Goal: Transaction & Acquisition: Purchase product/service

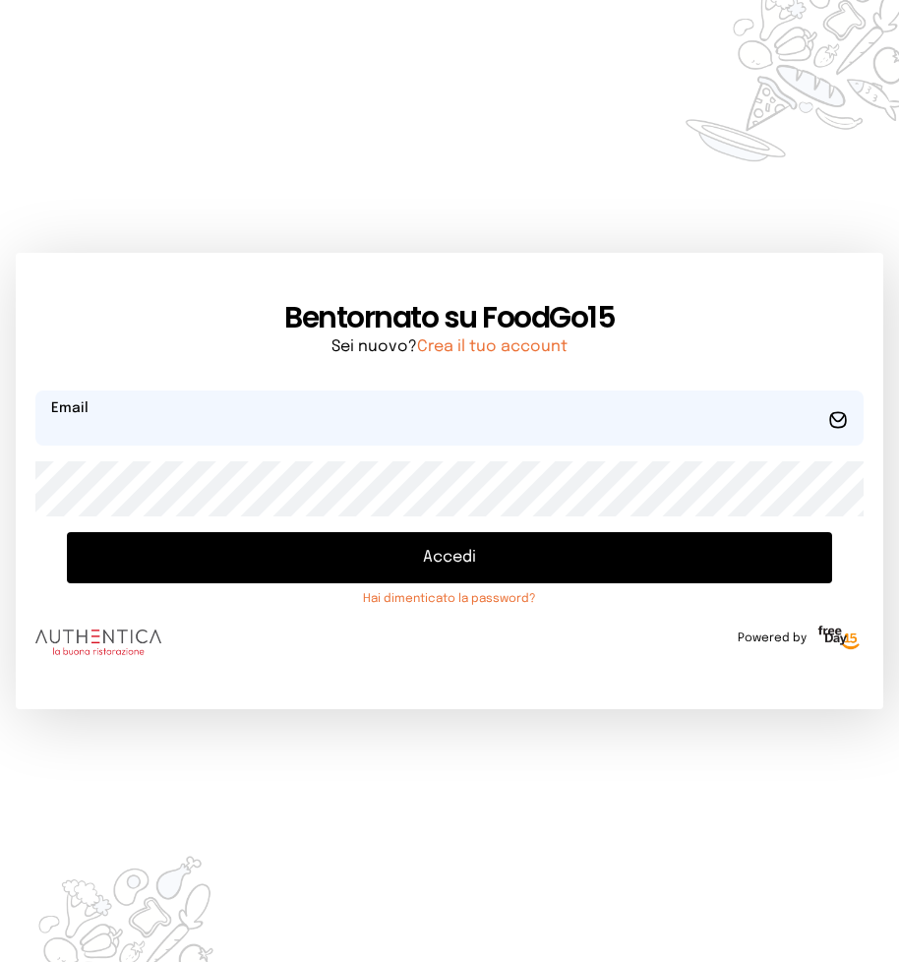
type input "**********"
click at [441, 560] on button "Accedi" at bounding box center [449, 557] width 765 height 51
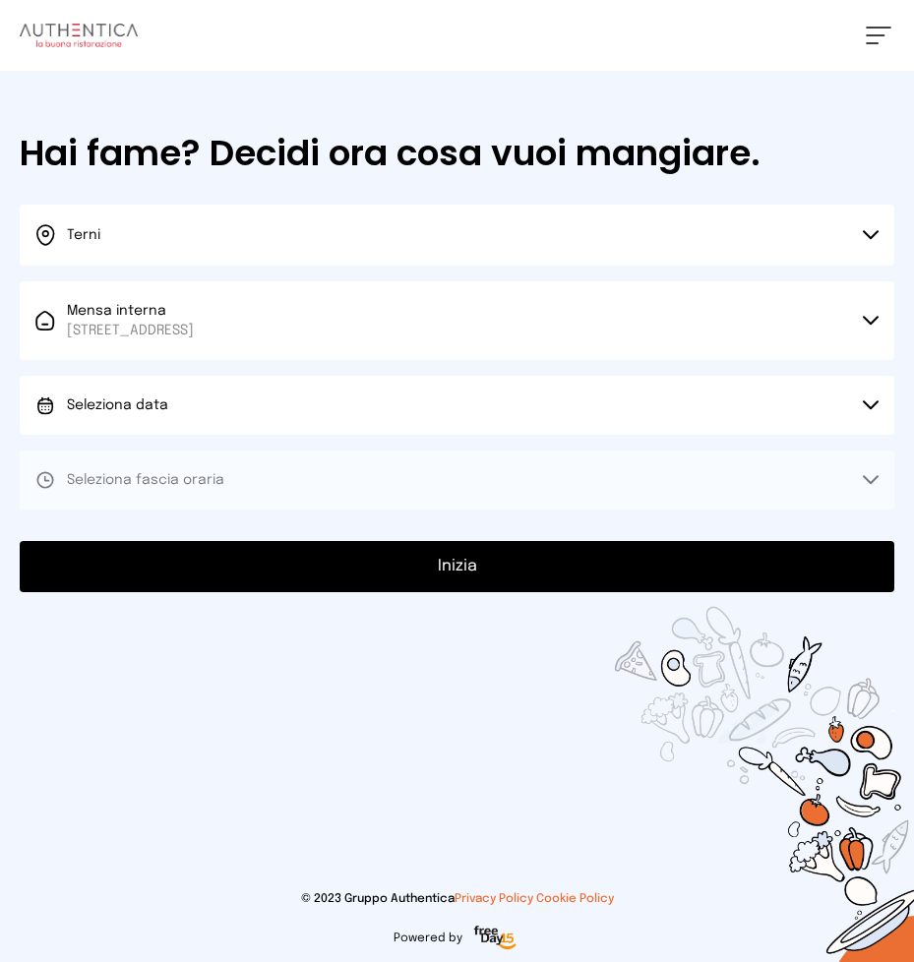
click at [868, 404] on icon at bounding box center [871, 405] width 16 height 10
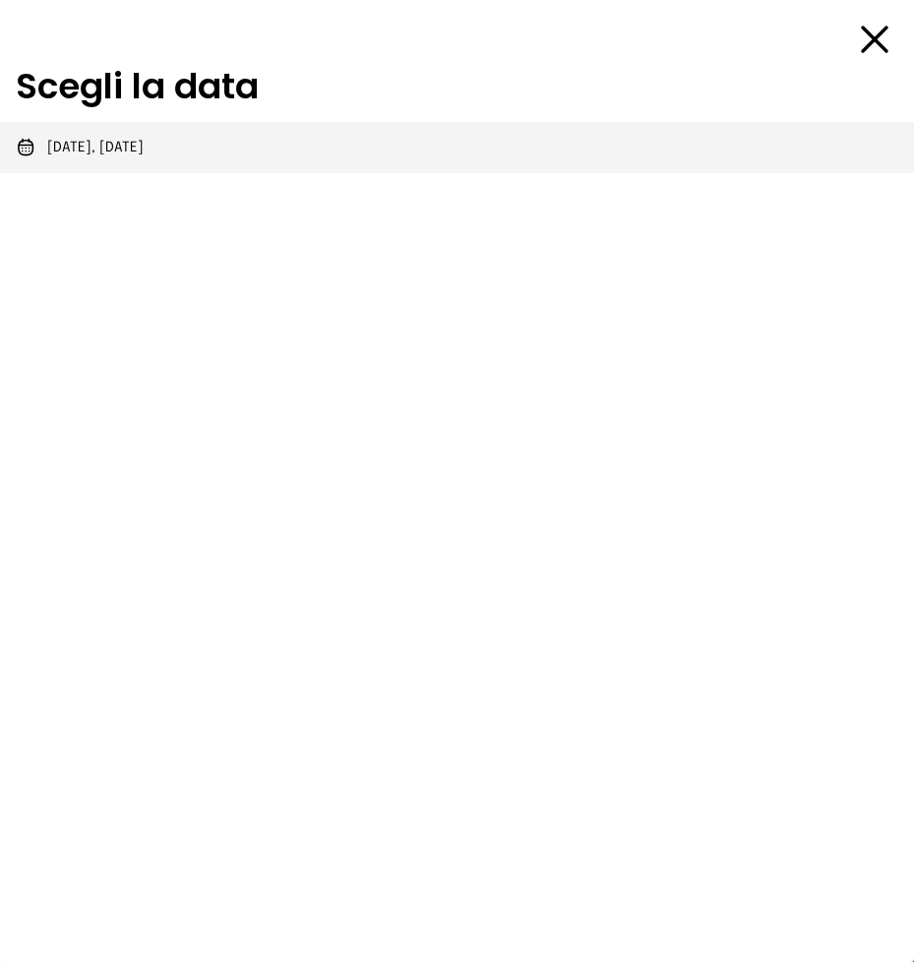
click at [138, 147] on span "[DATE], [DATE]" at bounding box center [95, 148] width 96 height 20
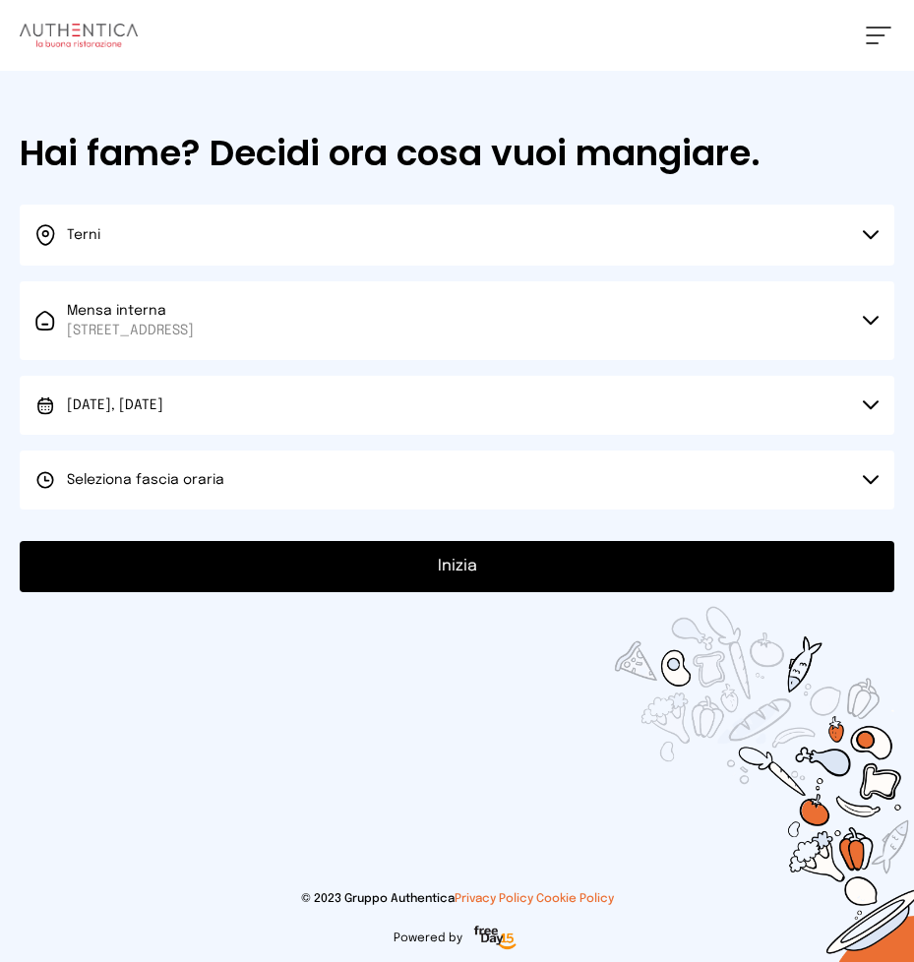
click at [872, 473] on button "Seleziona fascia oraria" at bounding box center [457, 480] width 875 height 59
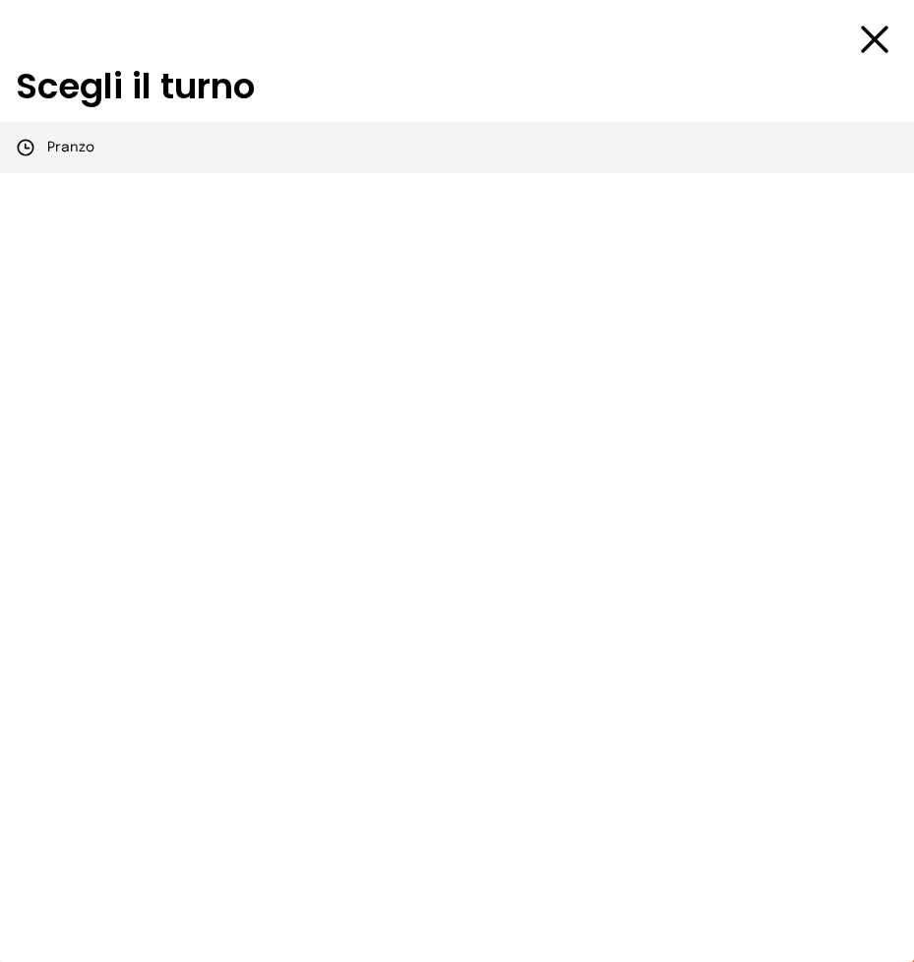
click at [64, 150] on span "Pranzo" at bounding box center [70, 148] width 47 height 20
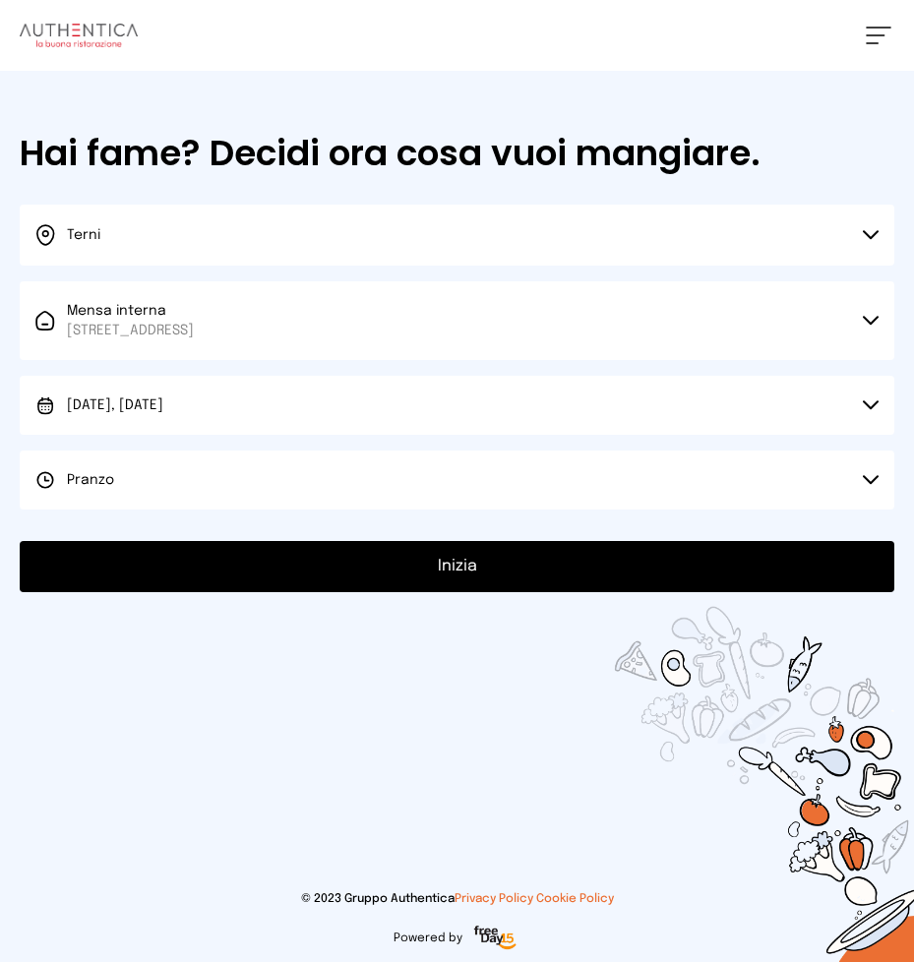
click at [458, 567] on button "Inizia" at bounding box center [457, 566] width 875 height 51
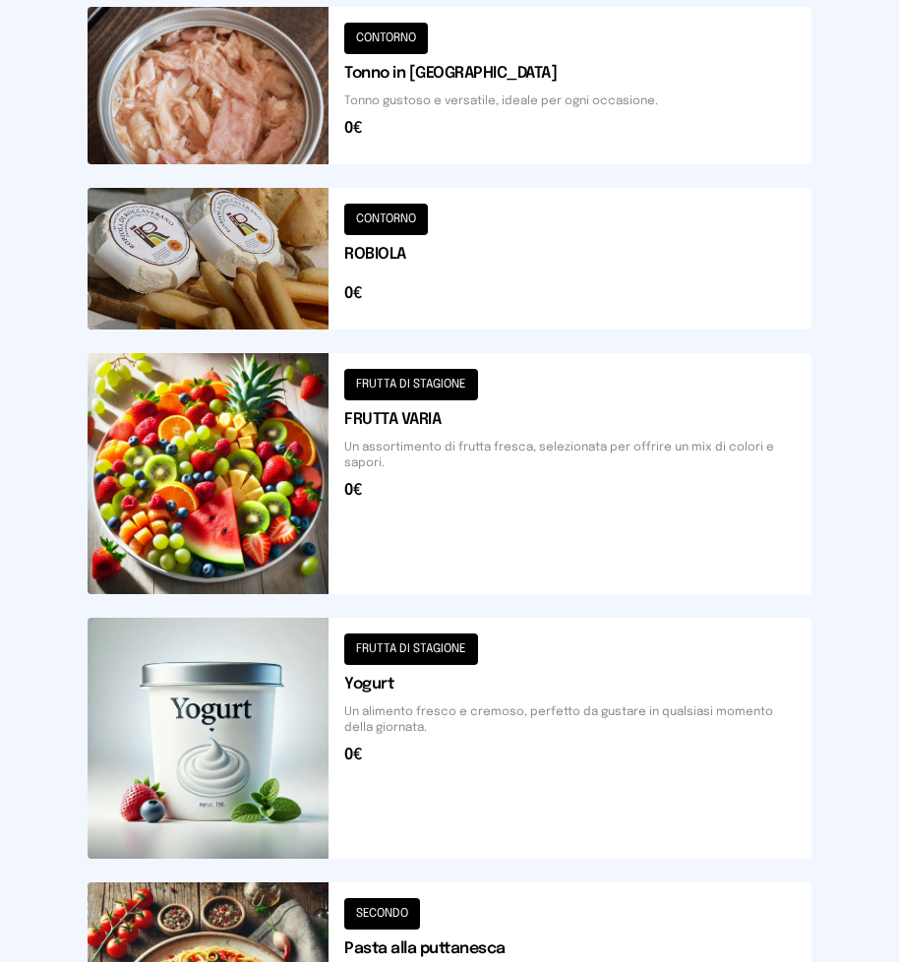
scroll to position [2285, 0]
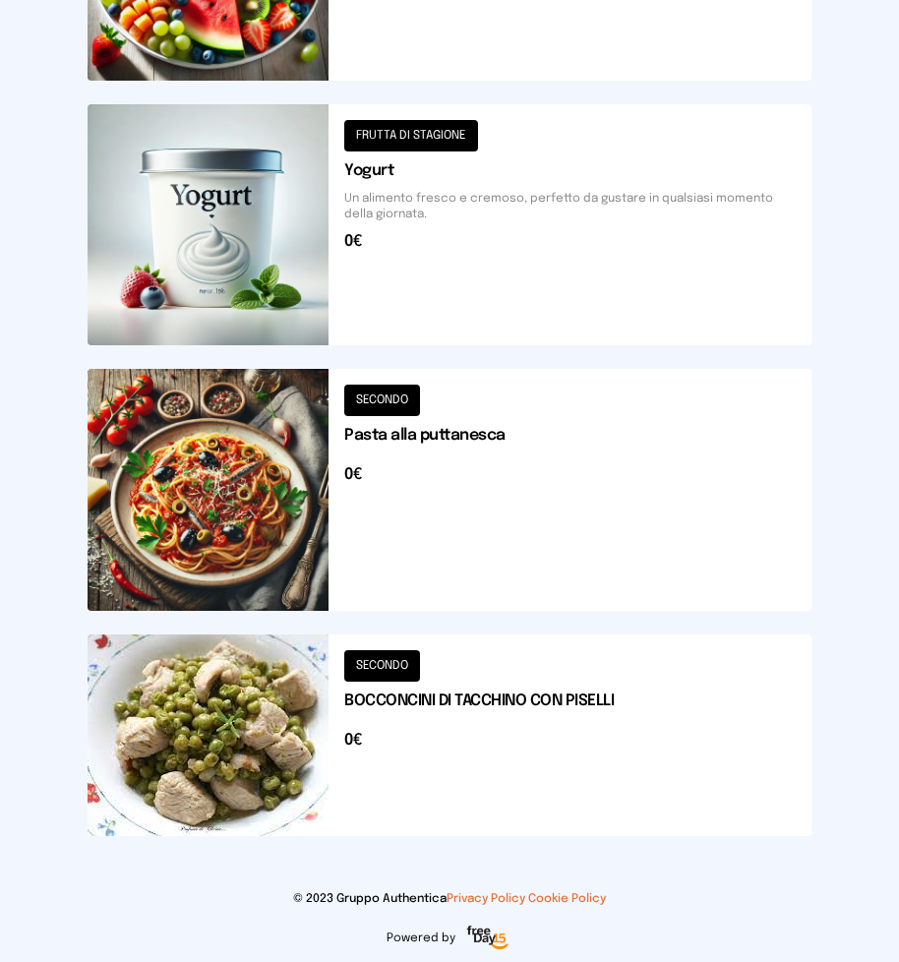
click at [494, 701] on button at bounding box center [450, 736] width 724 height 202
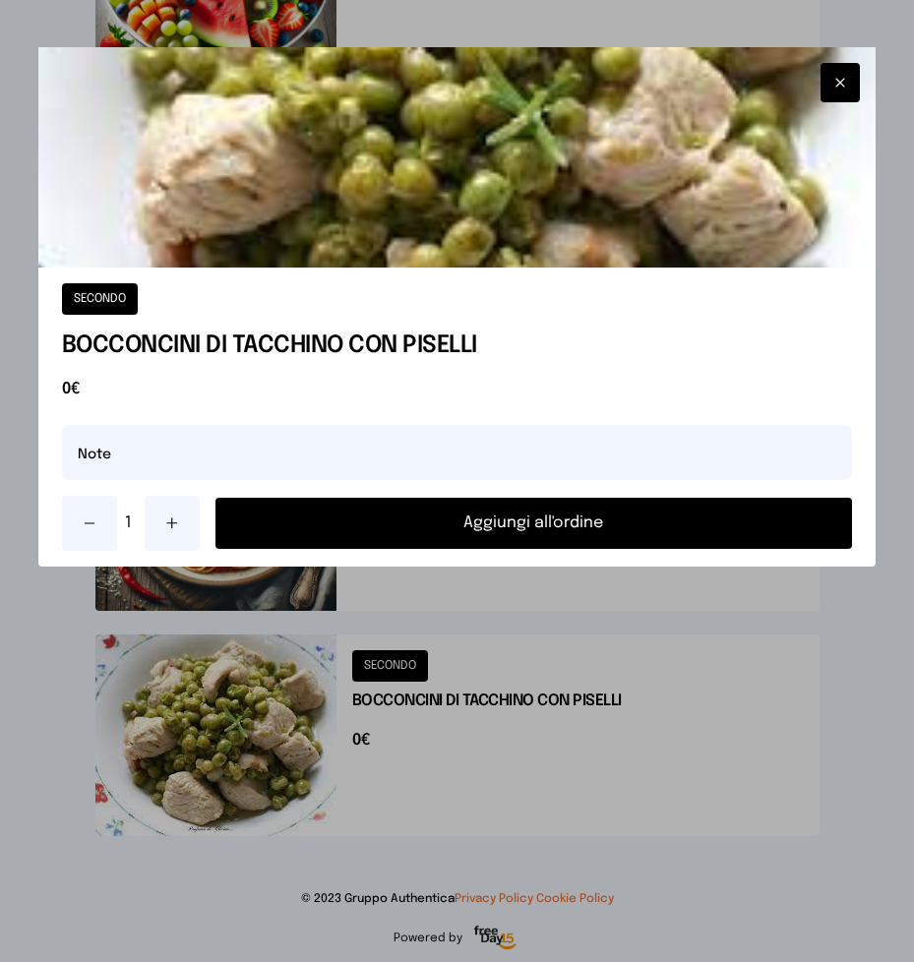
click at [501, 522] on button "Aggiungi all'ordine" at bounding box center [534, 523] width 638 height 51
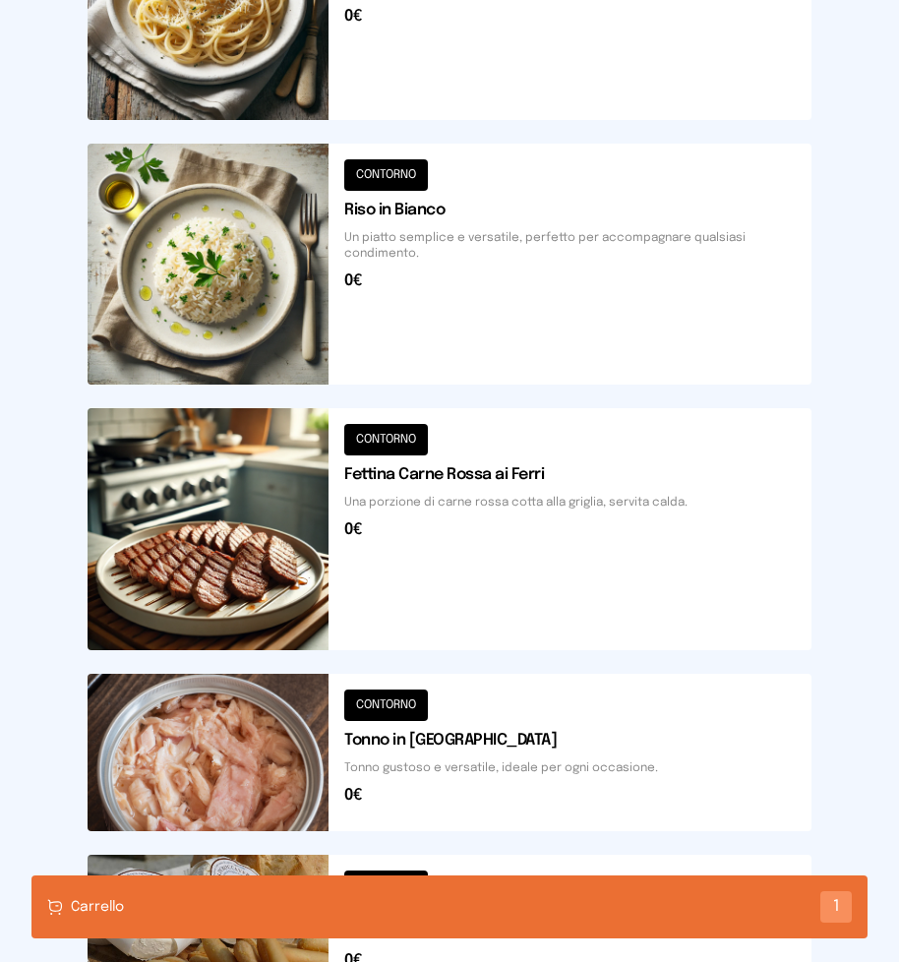
scroll to position [612, 0]
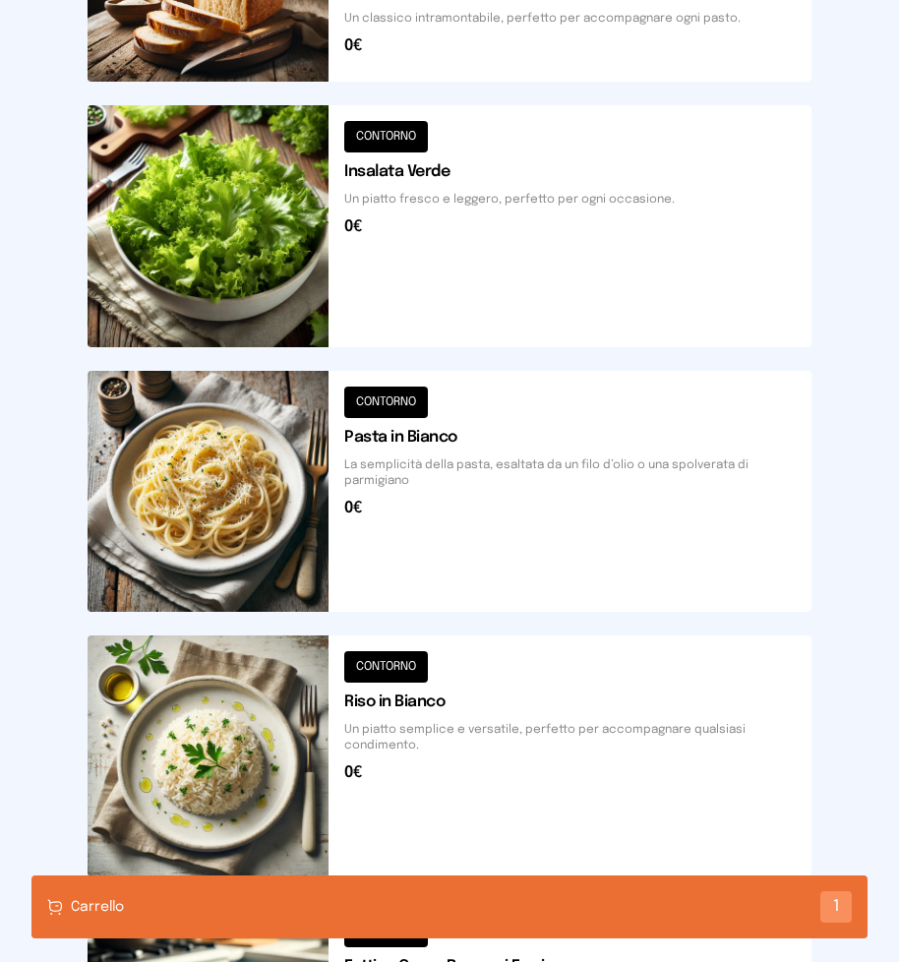
click at [448, 252] on button at bounding box center [450, 225] width 724 height 241
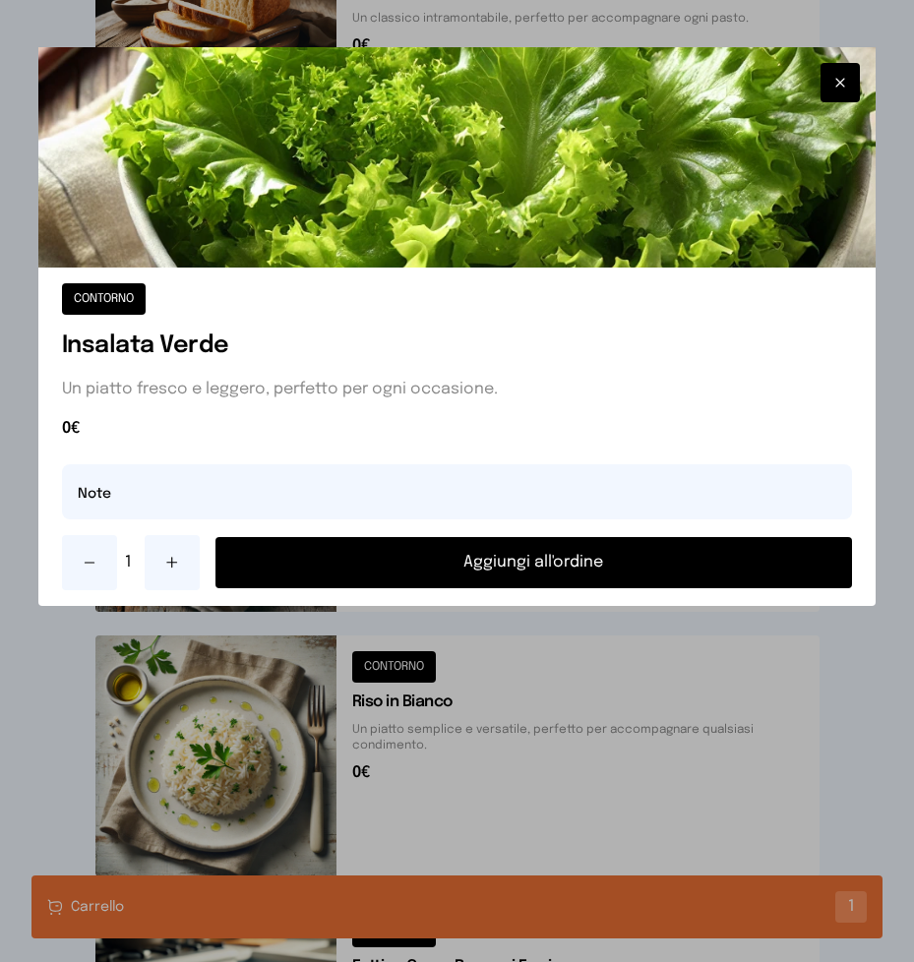
click at [515, 559] on button "Aggiungi all'ordine" at bounding box center [534, 562] width 638 height 51
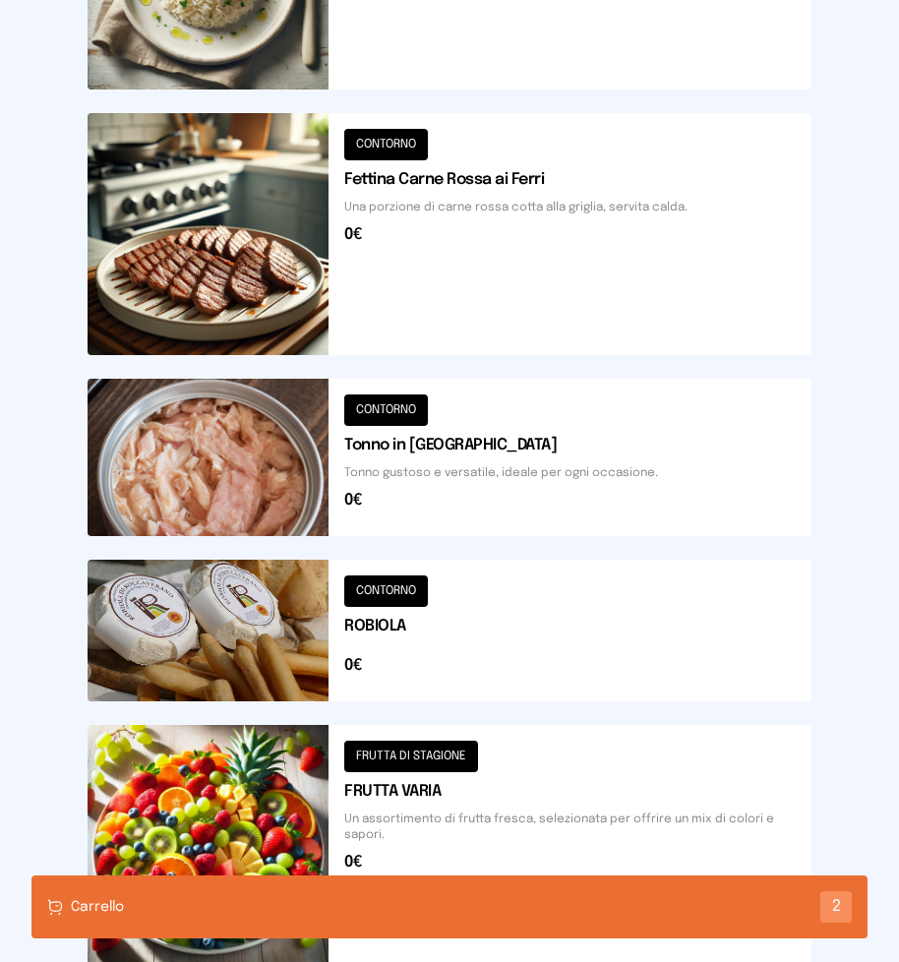
scroll to position [1498, 0]
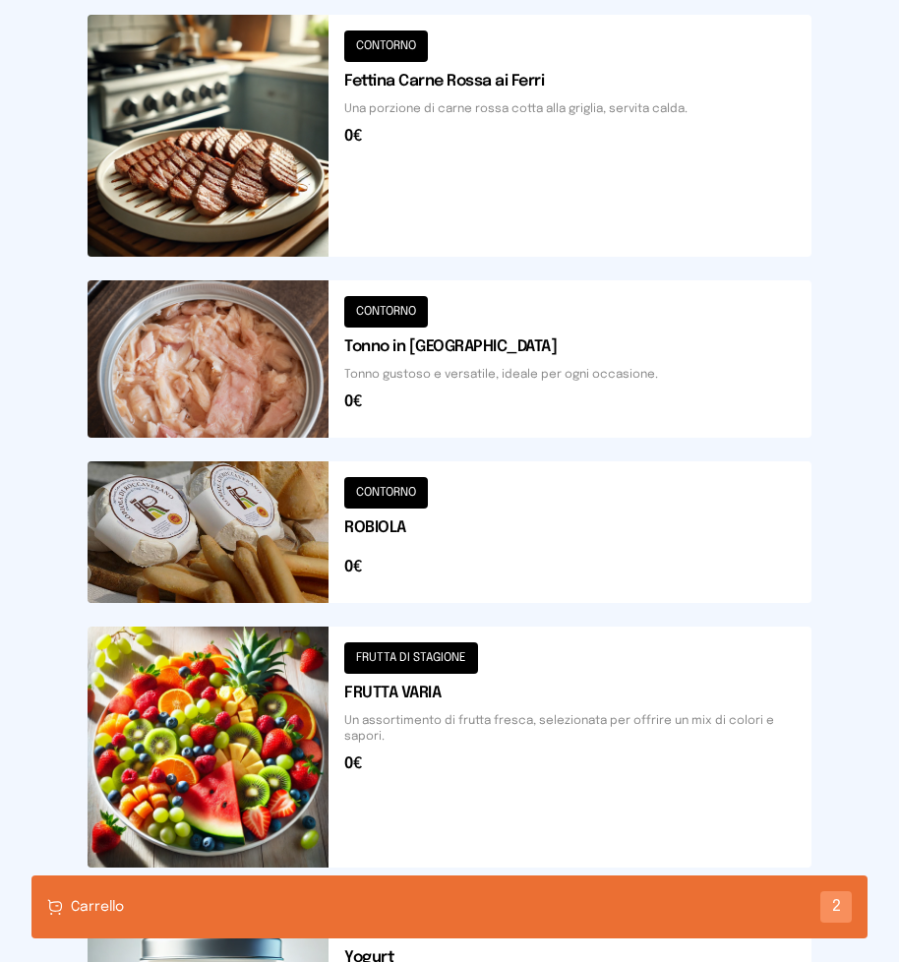
click at [412, 366] on button at bounding box center [450, 358] width 724 height 157
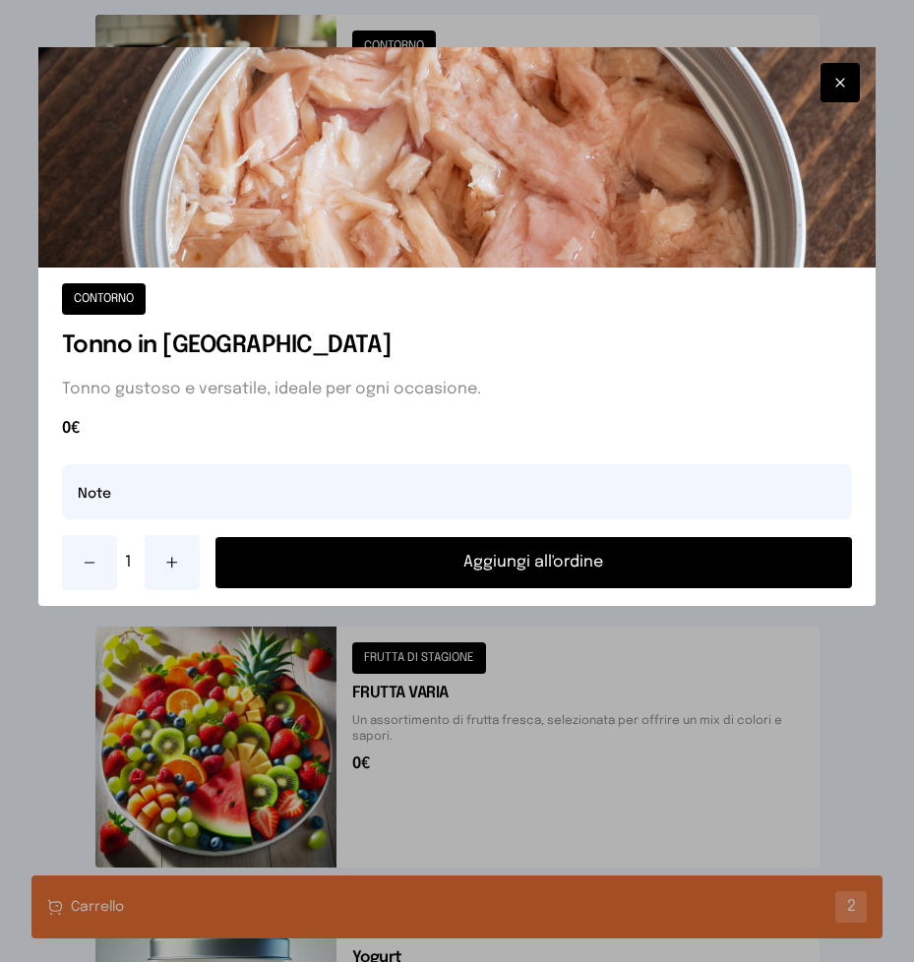
click at [476, 555] on button "Aggiungi all'ordine" at bounding box center [534, 562] width 638 height 51
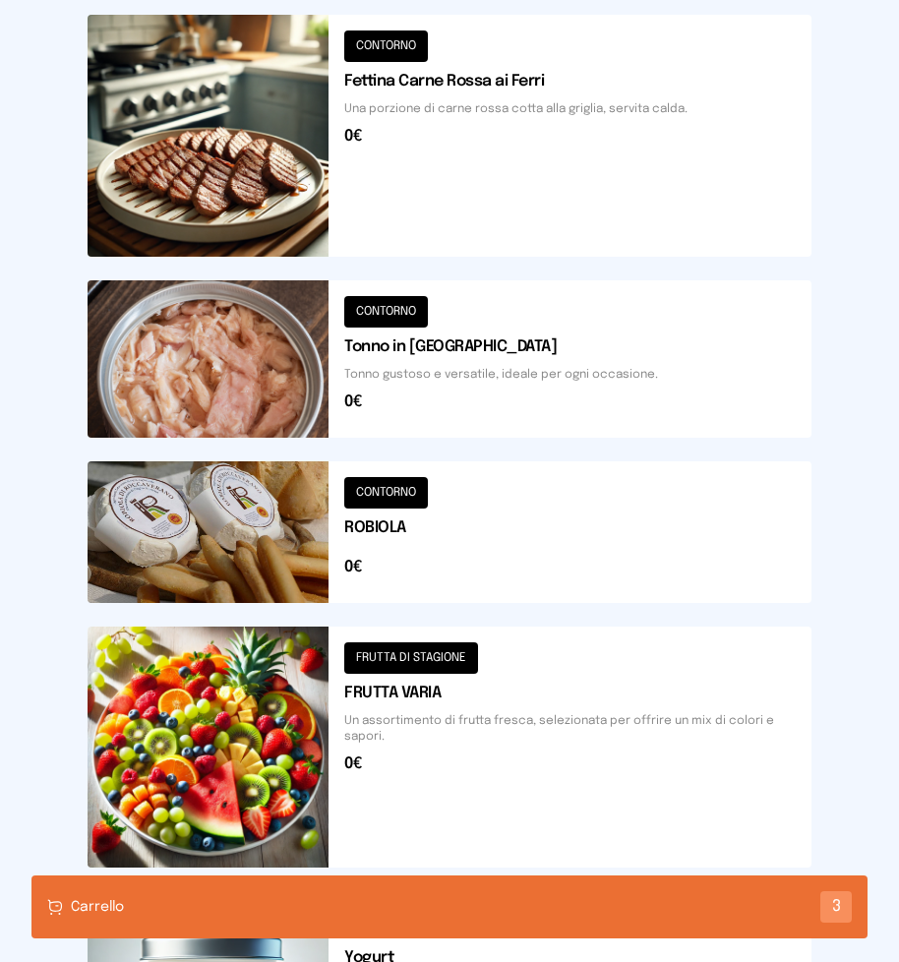
click at [423, 526] on button at bounding box center [450, 532] width 724 height 142
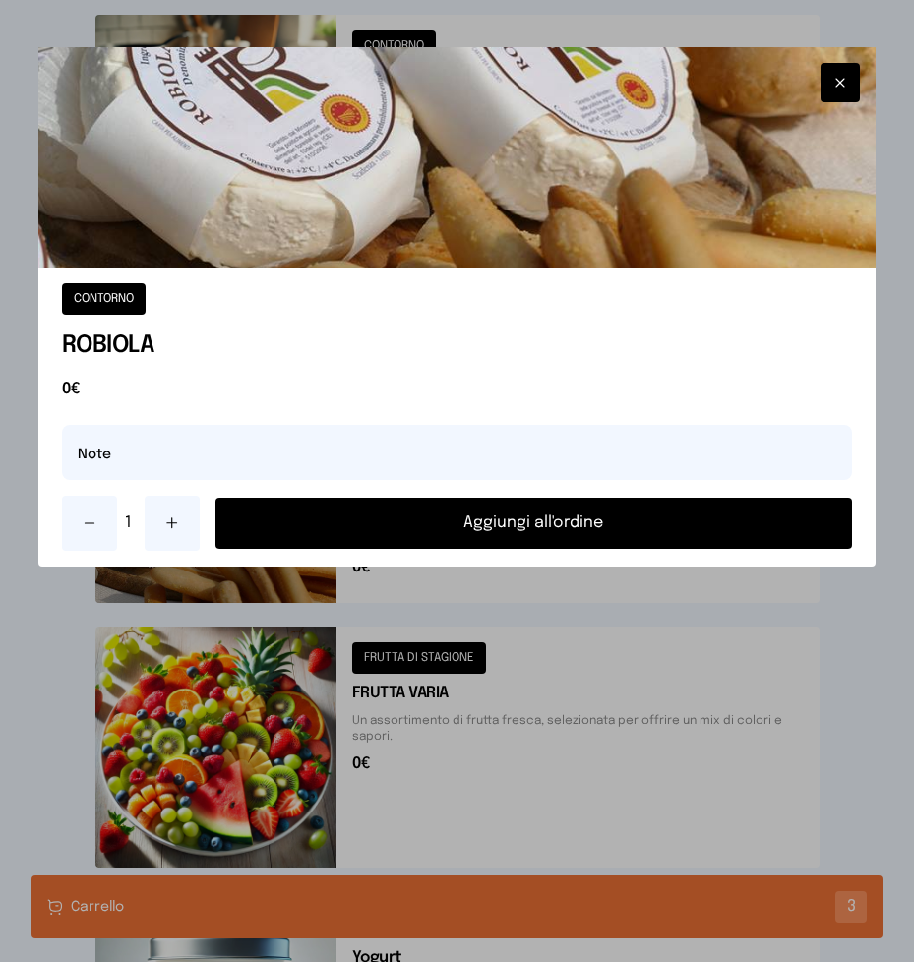
click at [452, 523] on button "Aggiungi all'ordine" at bounding box center [534, 523] width 638 height 51
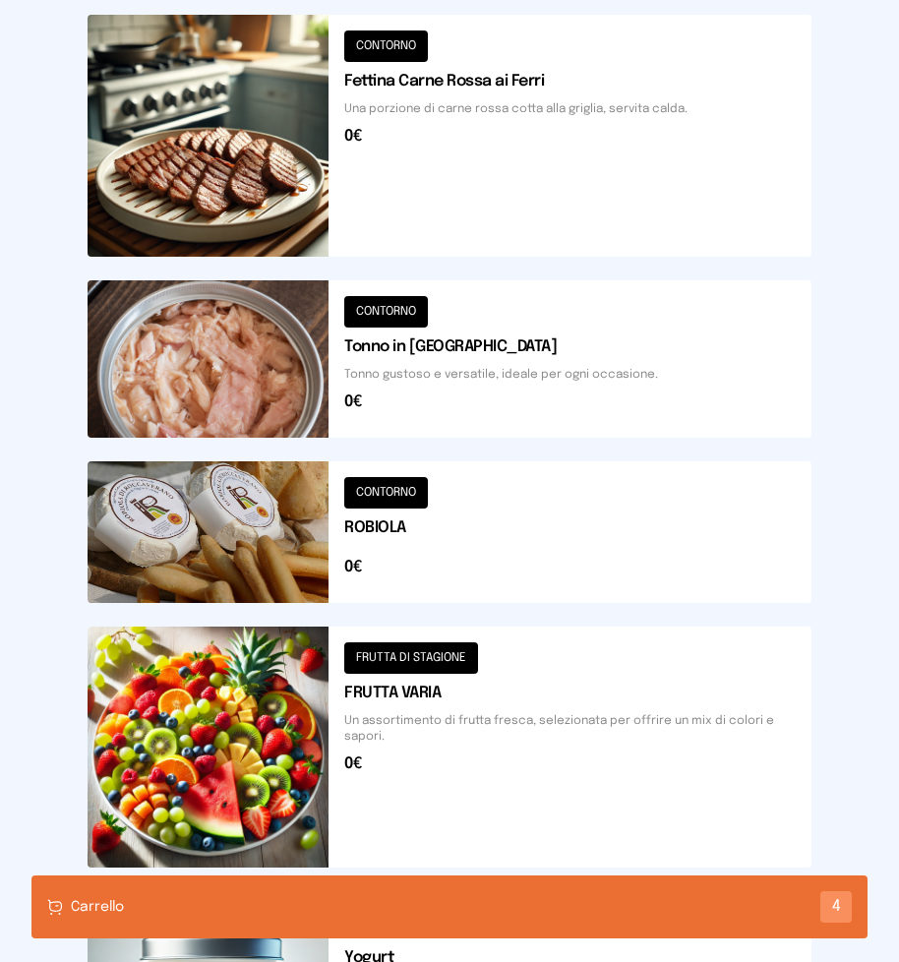
click at [325, 904] on div "Carrello 4" at bounding box center [449, 907] width 836 height 63
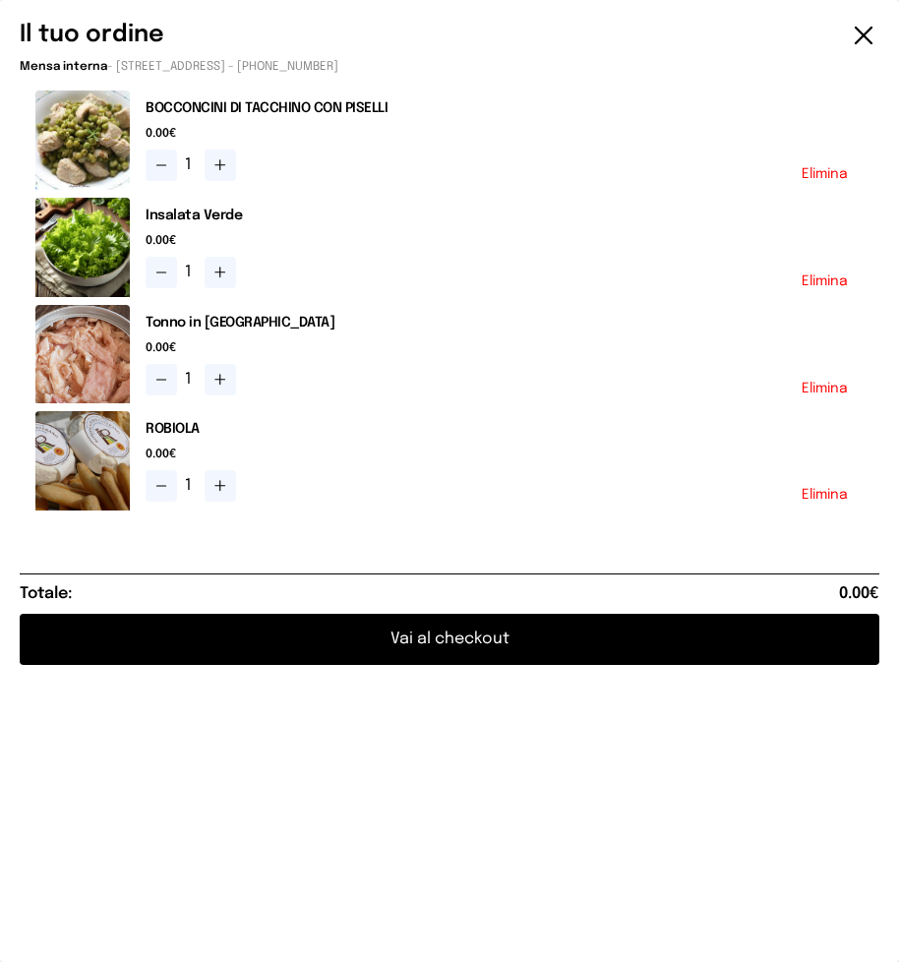
click at [482, 635] on button "Vai al checkout" at bounding box center [450, 639] width 860 height 51
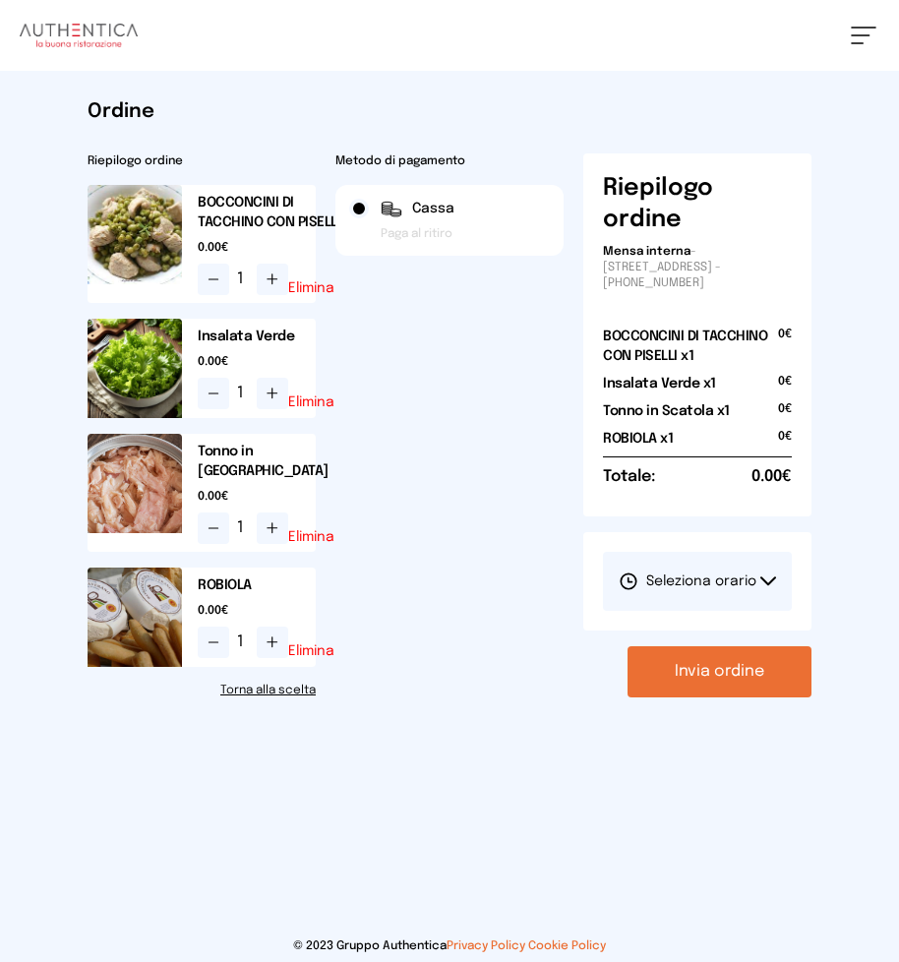
click at [764, 579] on icon at bounding box center [769, 581] width 14 height 7
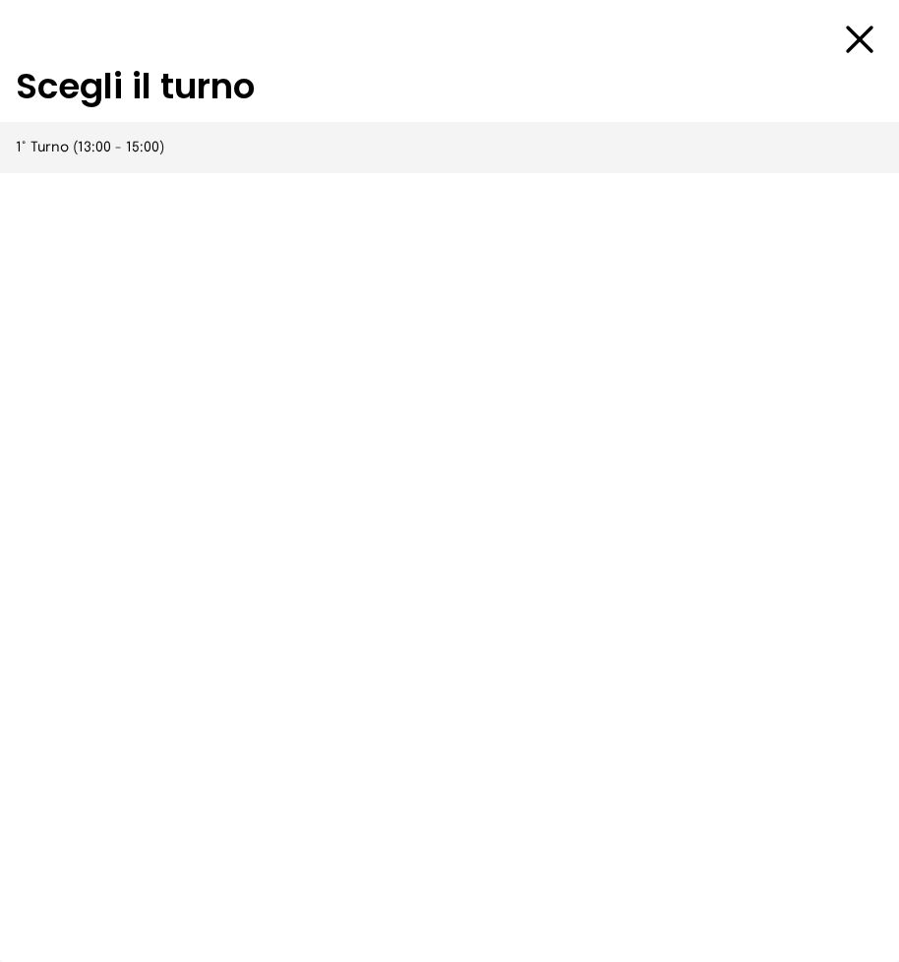
click at [72, 145] on span "1° Turno (13:00 - 15:00)" at bounding box center [90, 148] width 149 height 20
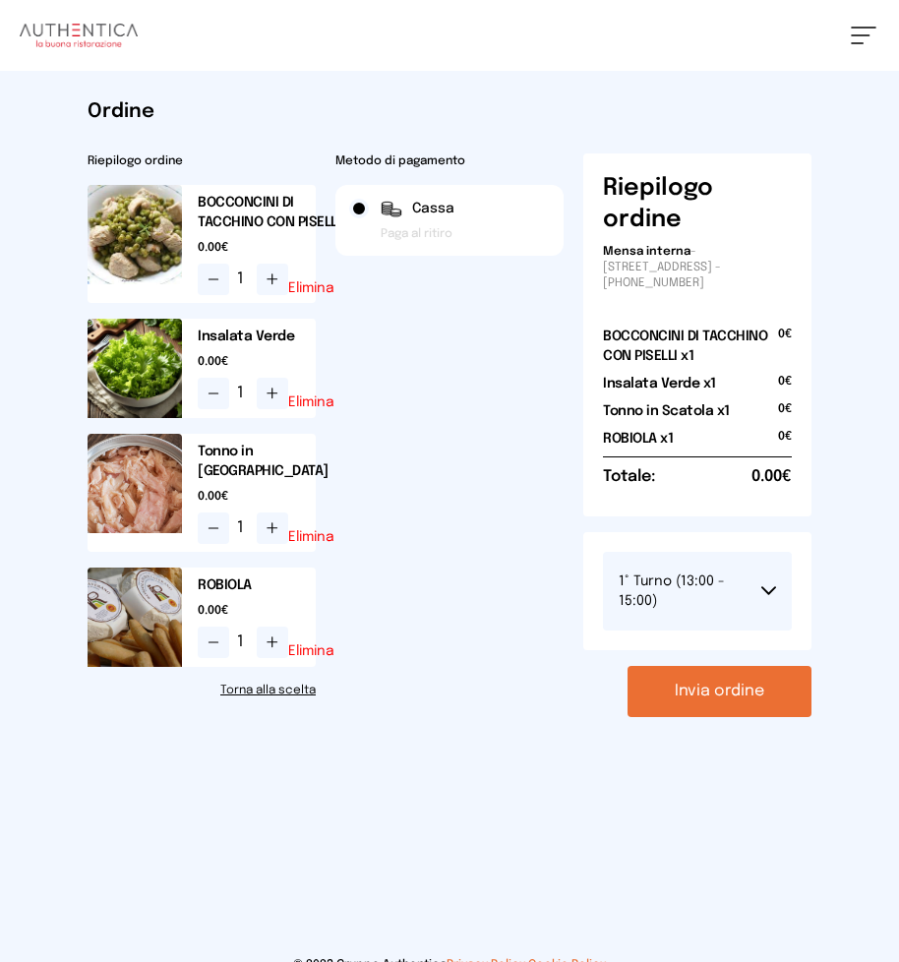
click at [735, 687] on button "Invia ordine" at bounding box center [720, 691] width 184 height 51
